Goal: Information Seeking & Learning: Learn about a topic

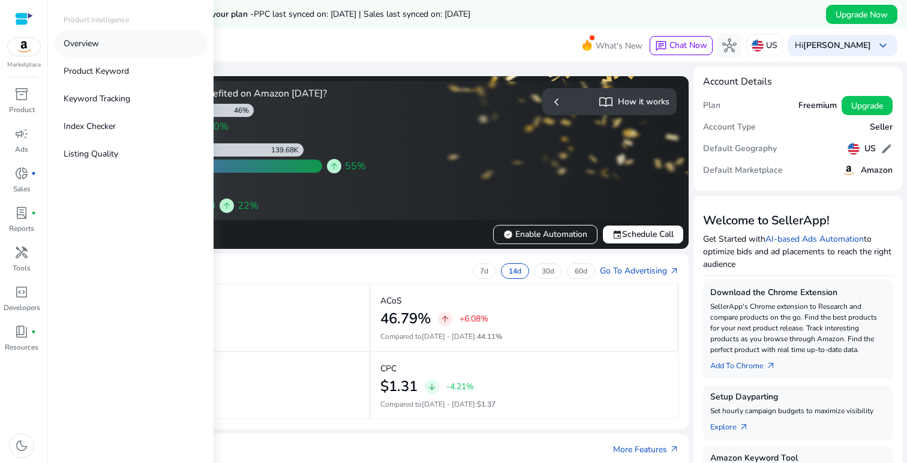
click at [93, 49] on p "Overview" at bounding box center [81, 43] width 35 height 13
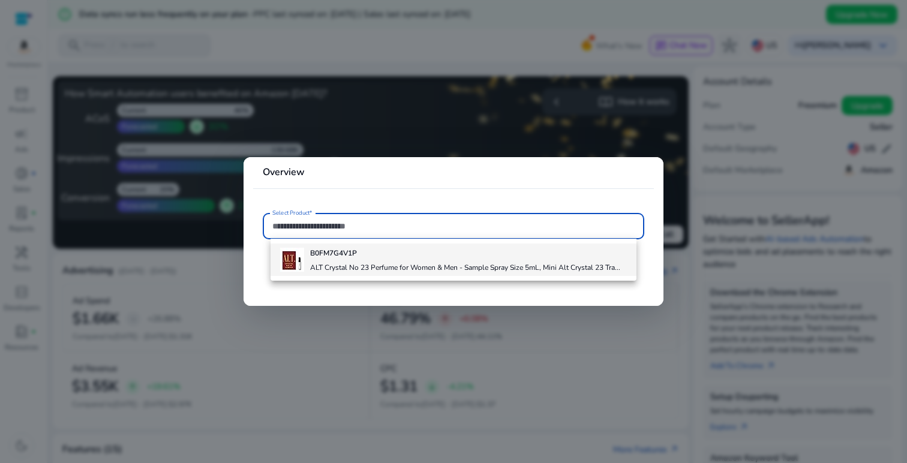
click at [332, 247] on div "B0FM7G4V1P ALT Crystal No 23 Perfume for Women & Men - Sample Spray Size 5mL, M…" at bounding box center [465, 260] width 310 height 32
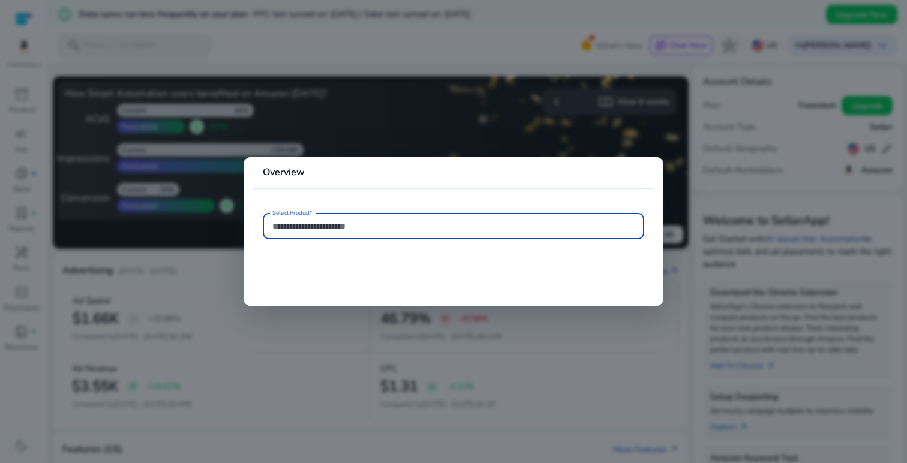
type input "**********"
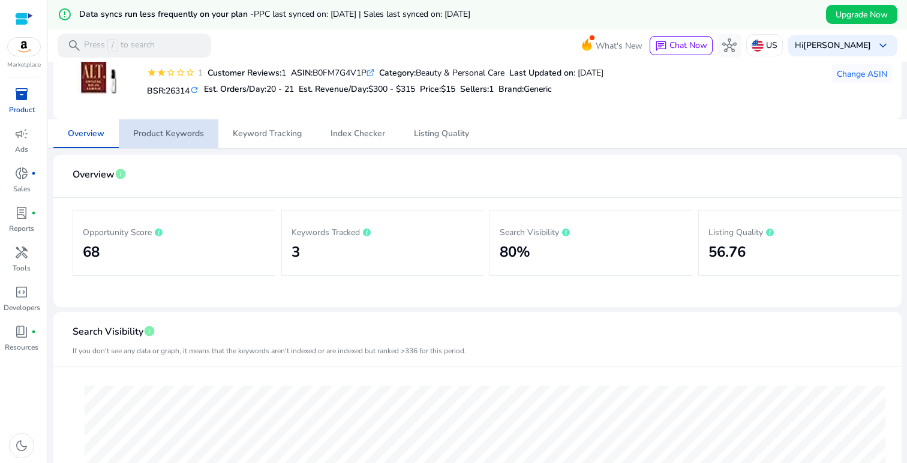
click at [196, 131] on span "Product Keywords" at bounding box center [168, 134] width 71 height 8
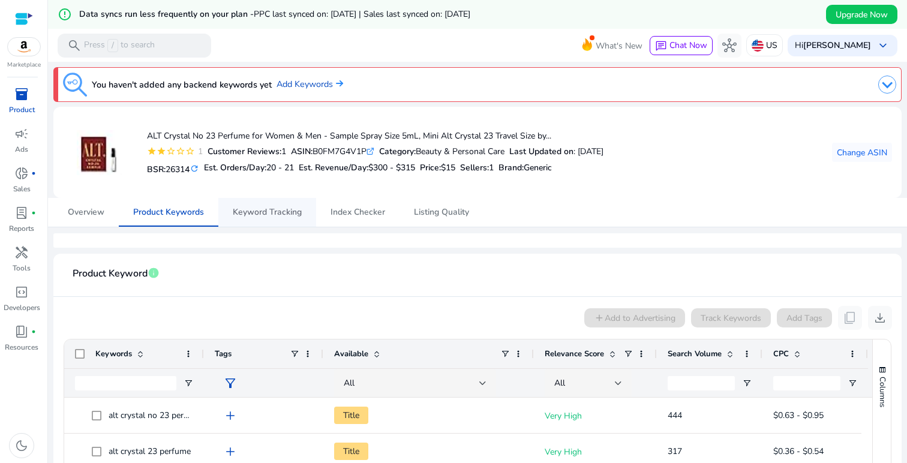
click at [278, 208] on span "Keyword Tracking" at bounding box center [267, 212] width 69 height 8
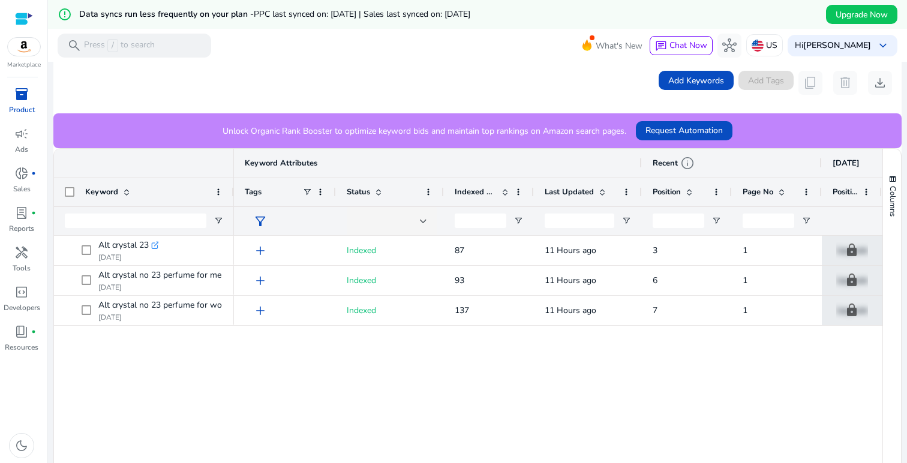
scroll to position [307, 0]
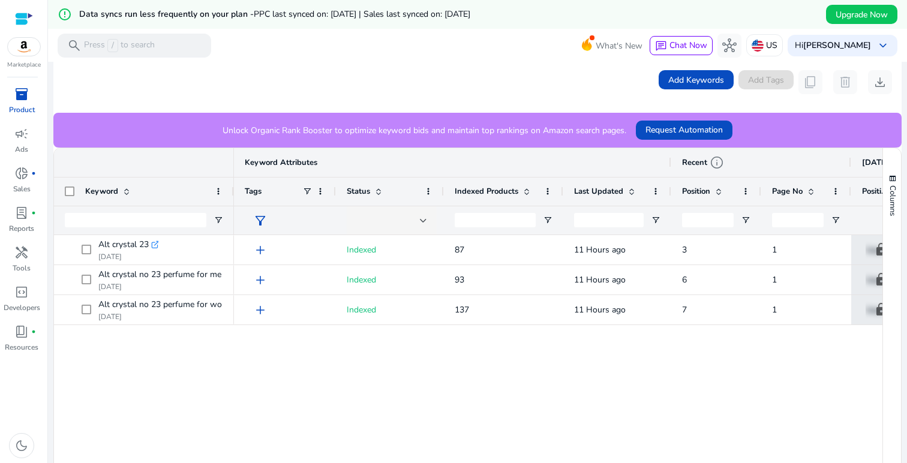
drag, startPoint x: 532, startPoint y: 189, endPoint x: 562, endPoint y: 193, distance: 29.7
click at [562, 193] on div at bounding box center [562, 192] width 5 height 28
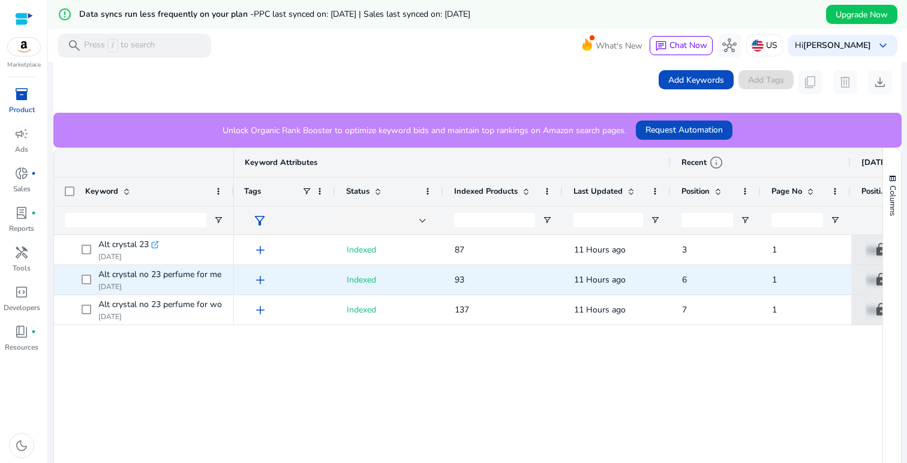
scroll to position [0, 0]
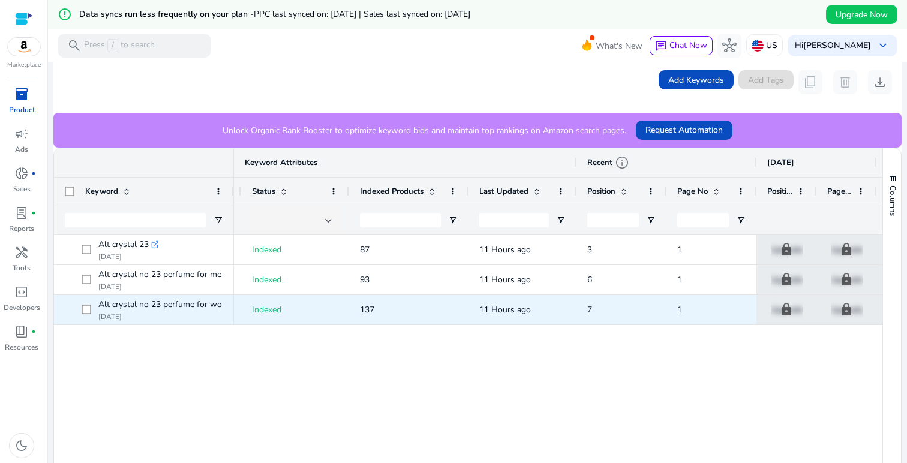
click at [590, 308] on span "7" at bounding box center [589, 309] width 5 height 11
